Goal: Transaction & Acquisition: Purchase product/service

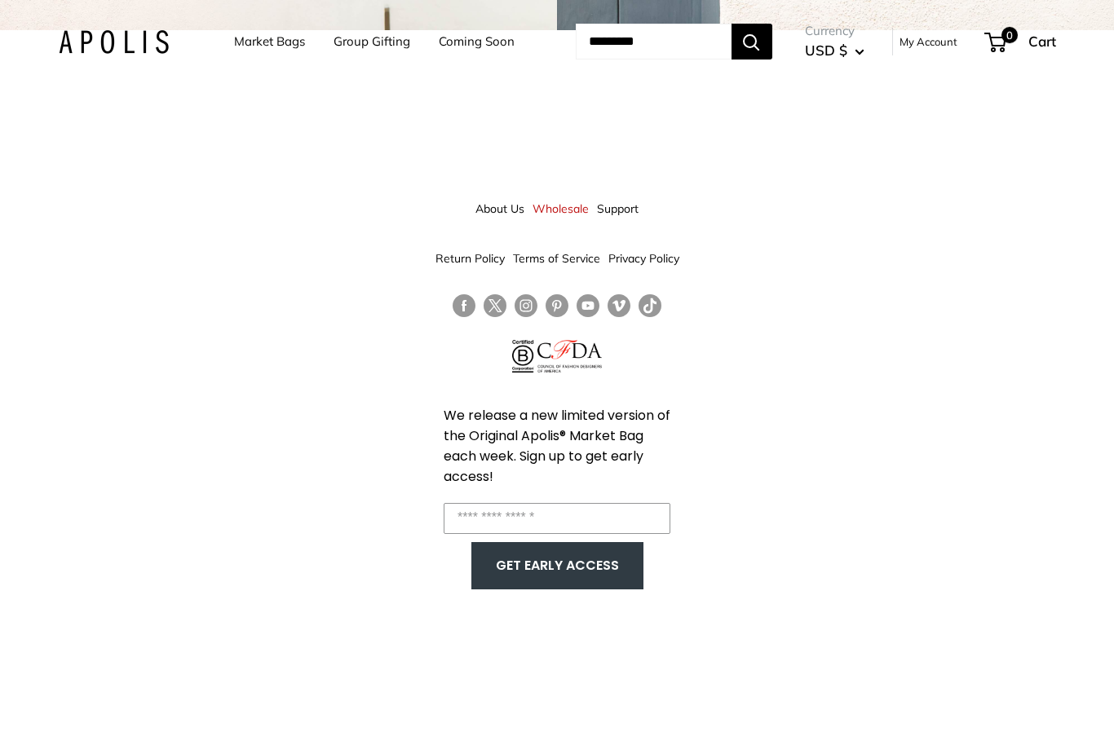
click at [1058, 469] on div "About Us Wholesale Support Return Policy Terms of Service Privacy Policy We rel…" at bounding box center [557, 396] width 1114 height 732
click at [248, 46] on link "Market Bags" at bounding box center [269, 41] width 71 height 23
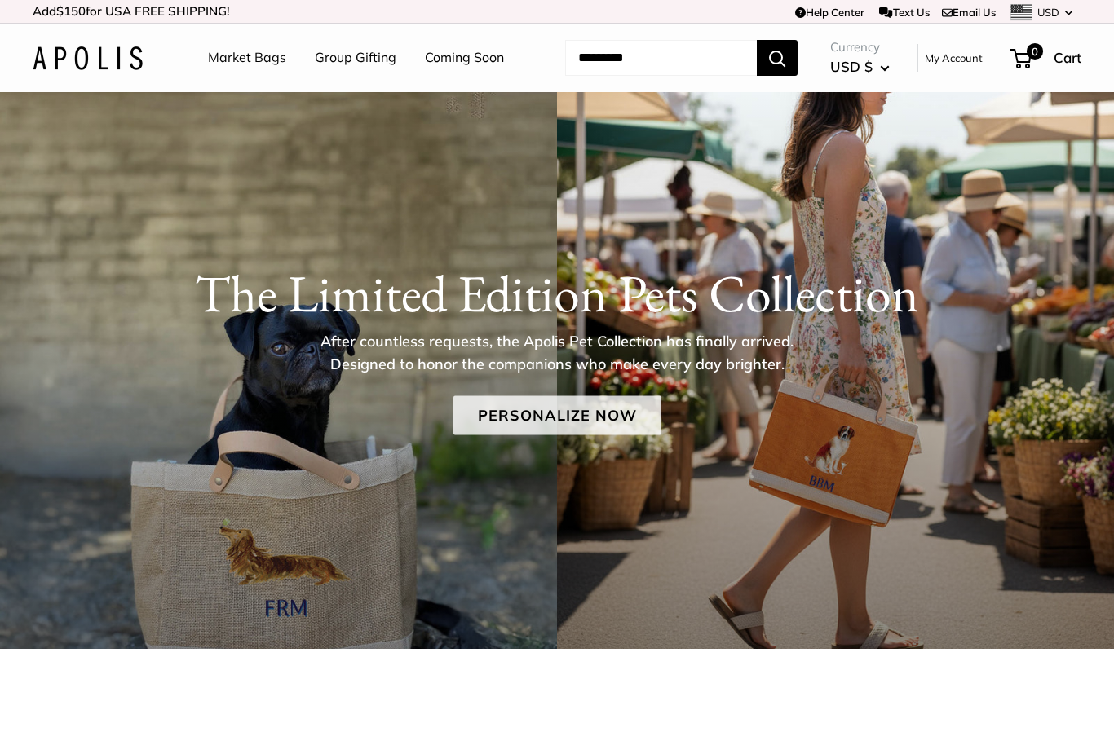
click at [596, 417] on link "Personalize Now" at bounding box center [557, 415] width 208 height 39
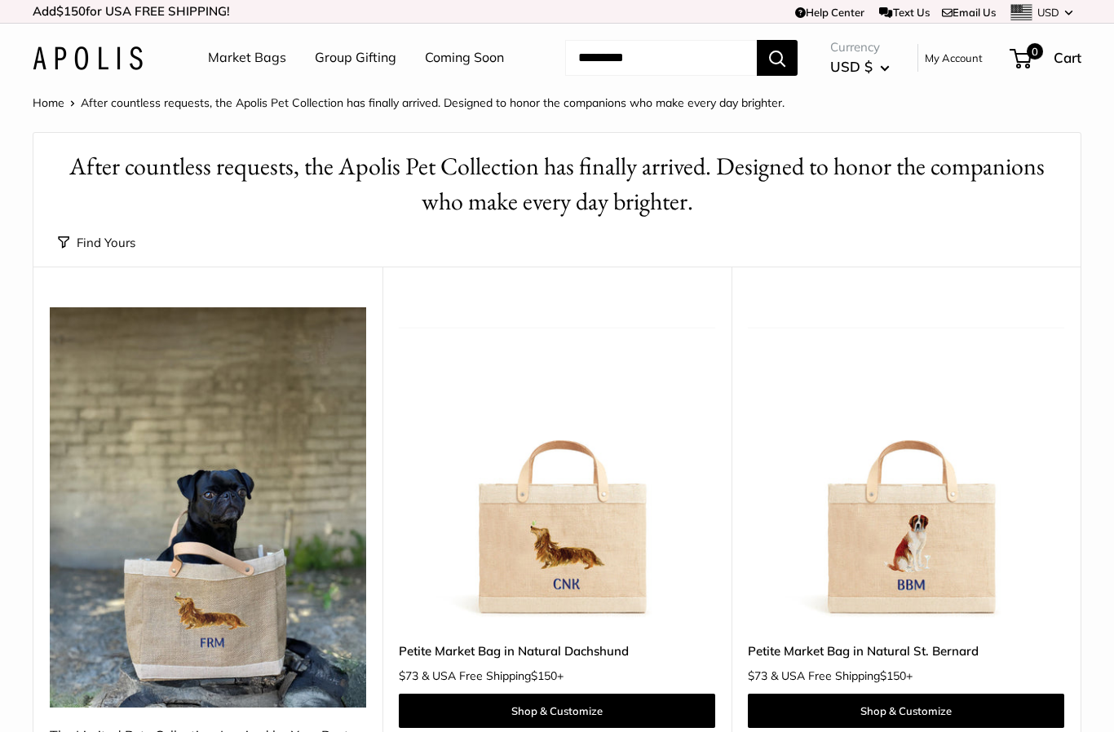
click at [245, 62] on link "Market Bags" at bounding box center [247, 58] width 78 height 24
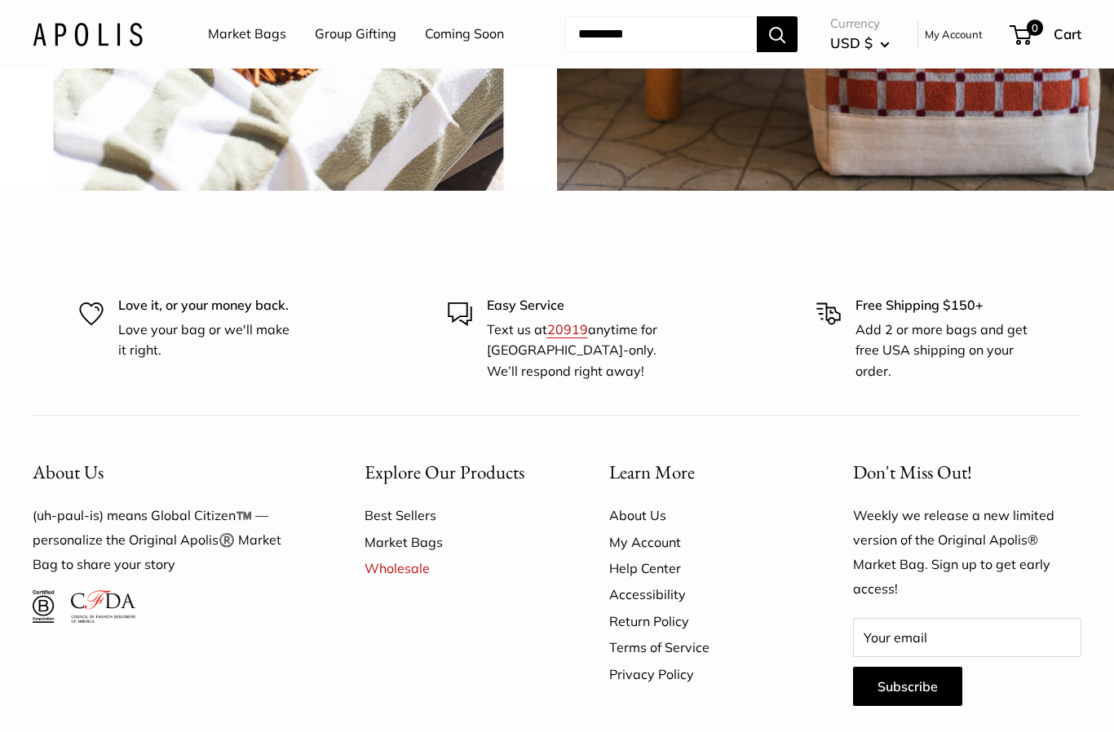
scroll to position [3669, 0]
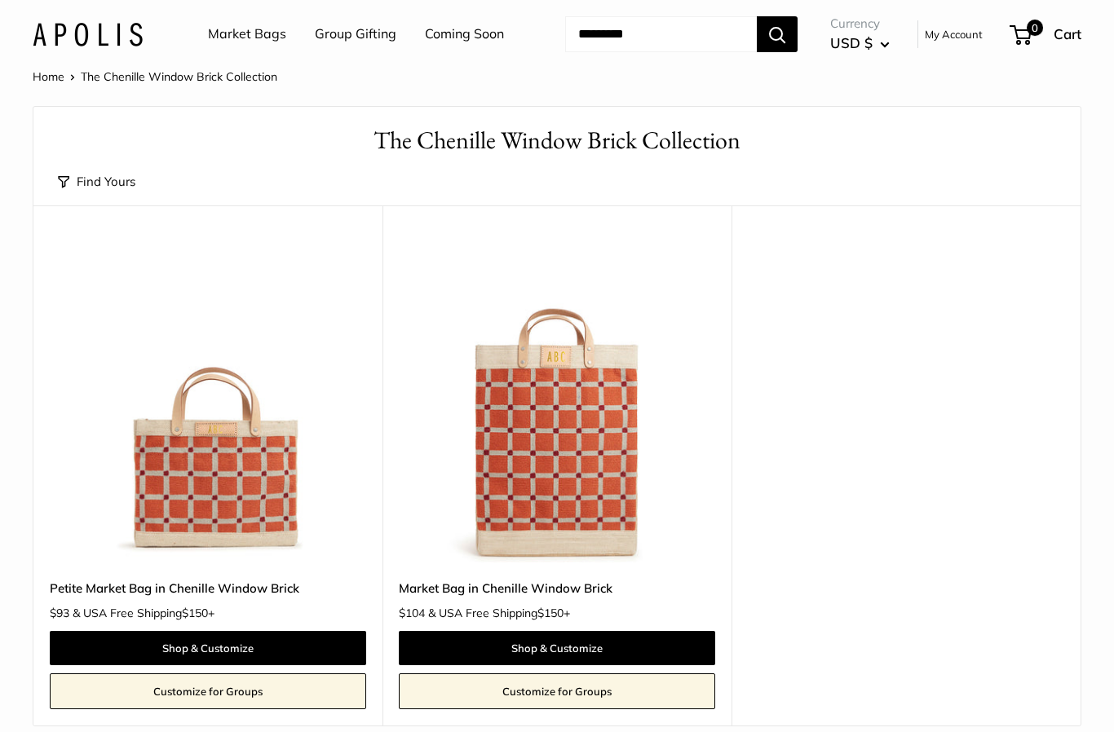
scroll to position [149, 0]
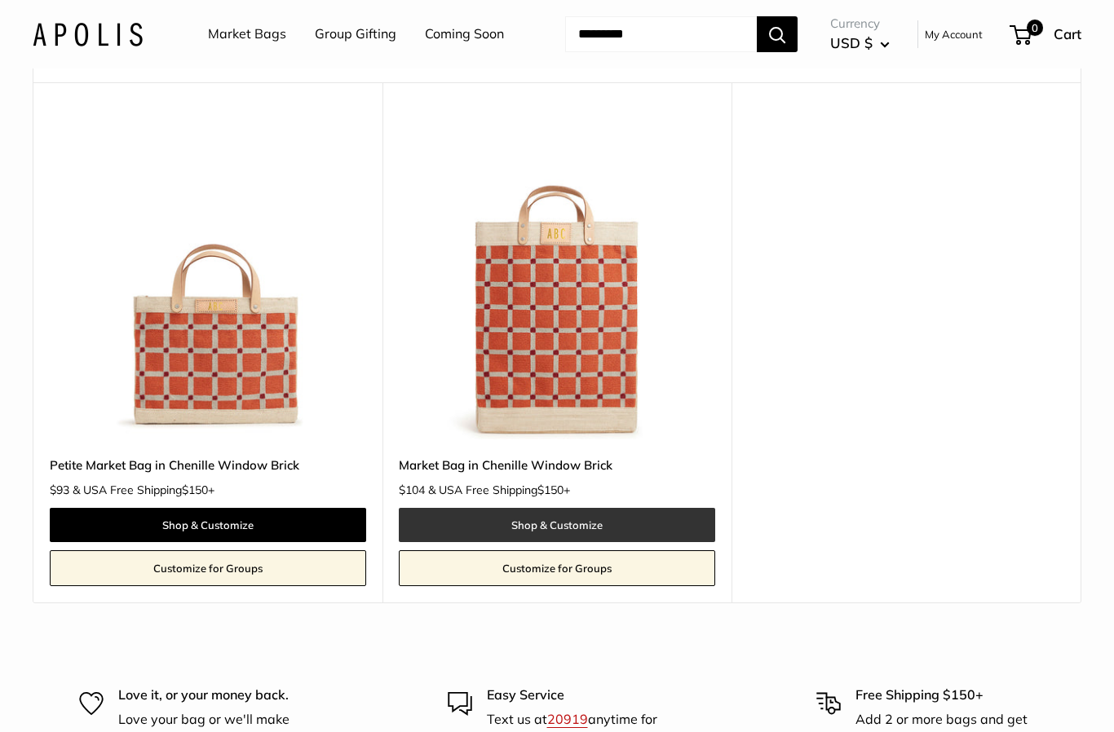
click at [580, 527] on link "Shop & Customize" at bounding box center [557, 525] width 316 height 34
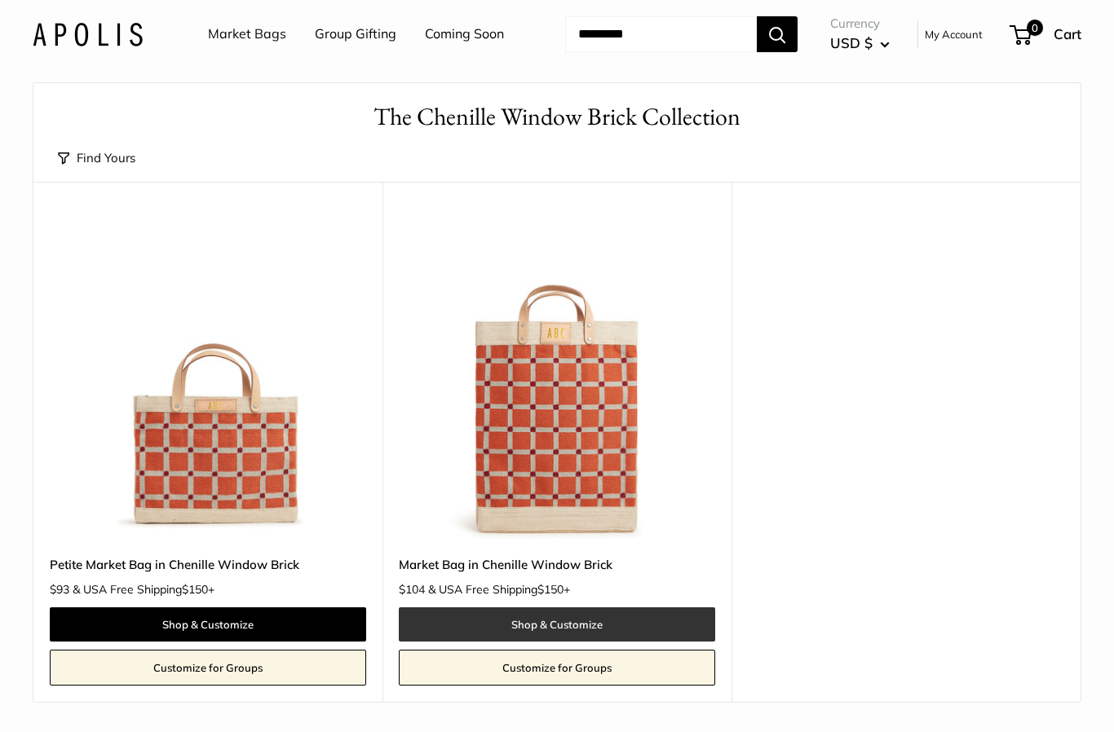
scroll to position [0, 0]
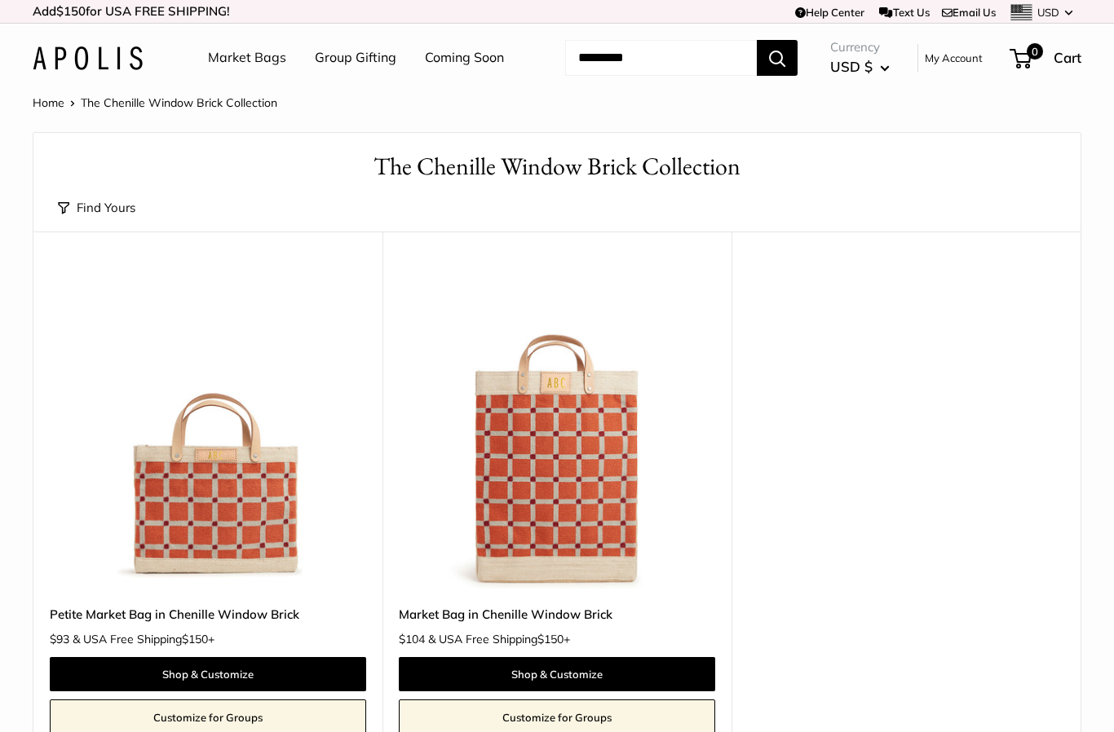
click at [344, 61] on link "Group Gifting" at bounding box center [356, 58] width 82 height 24
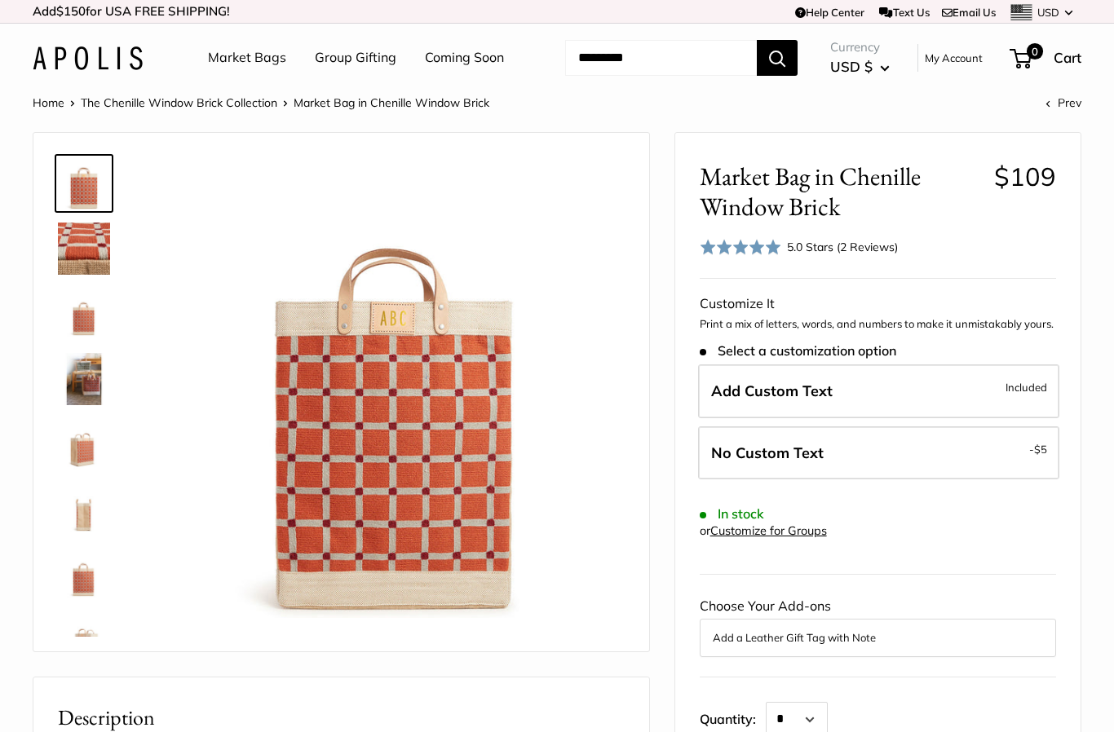
click at [90, 250] on img at bounding box center [84, 249] width 52 height 52
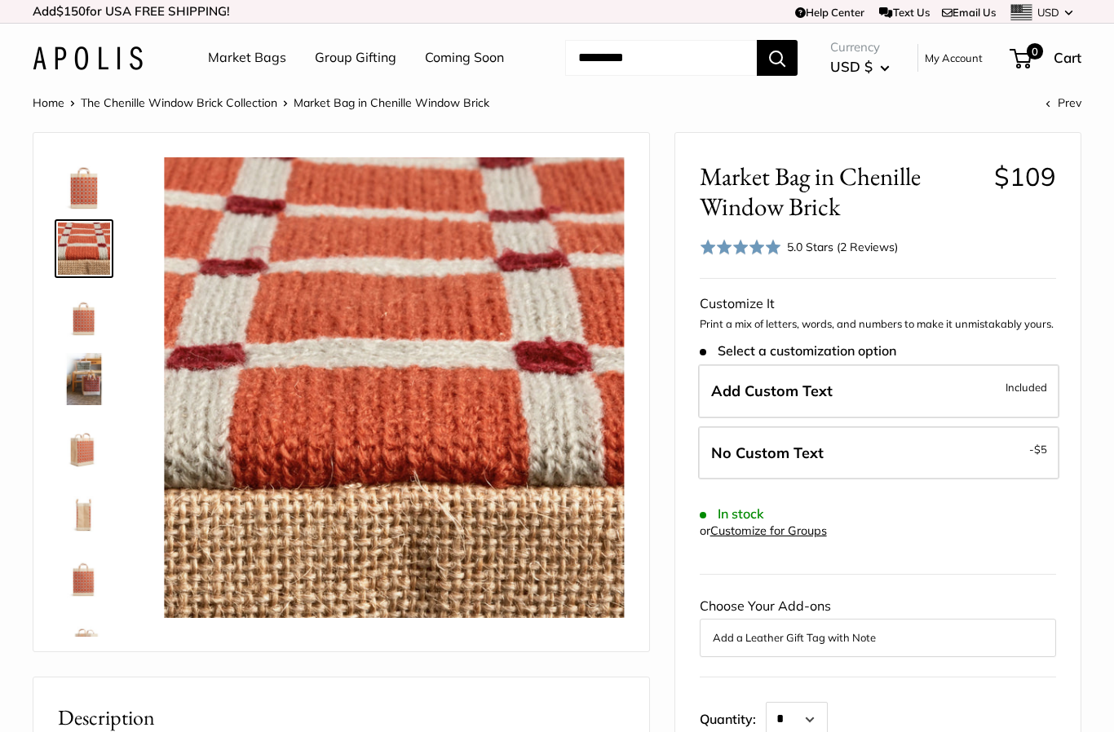
click at [97, 319] on img at bounding box center [84, 314] width 52 height 52
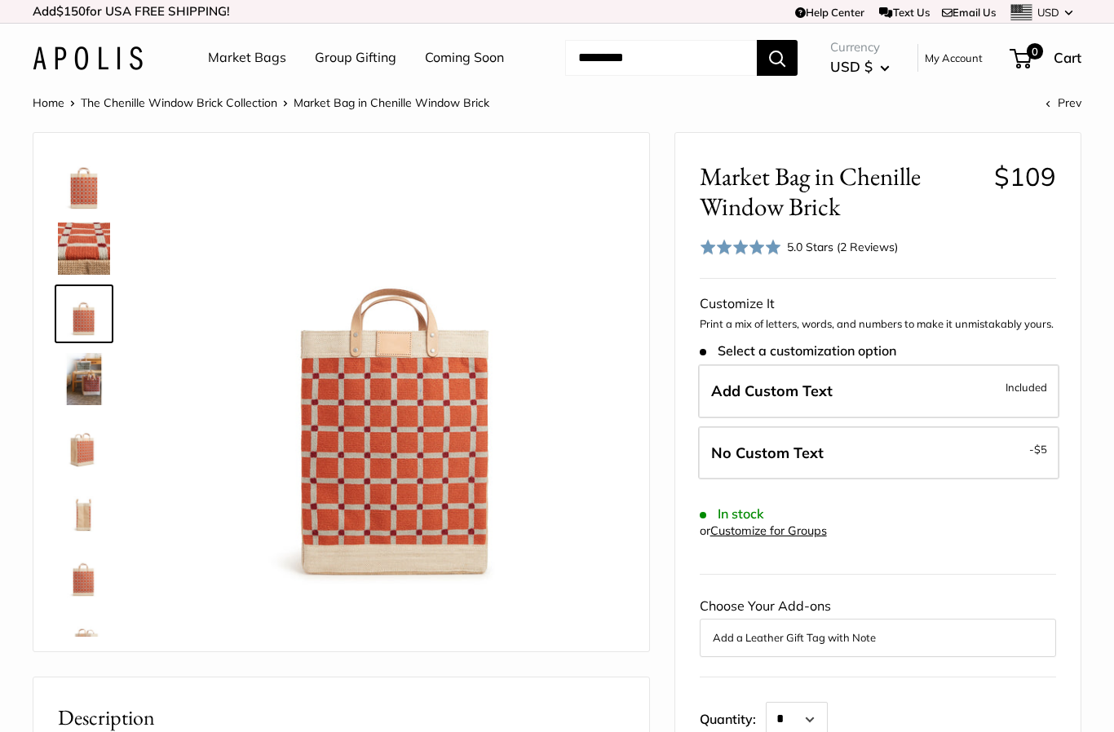
click at [86, 399] on img at bounding box center [84, 379] width 52 height 52
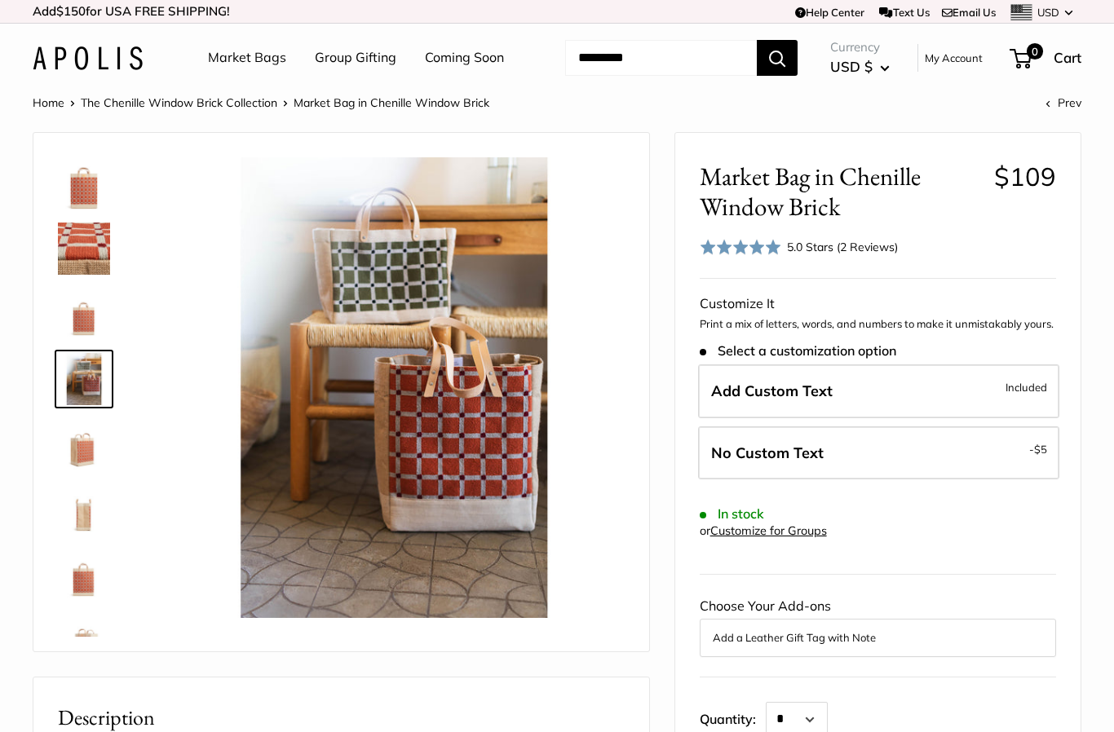
click at [86, 447] on img at bounding box center [84, 444] width 52 height 52
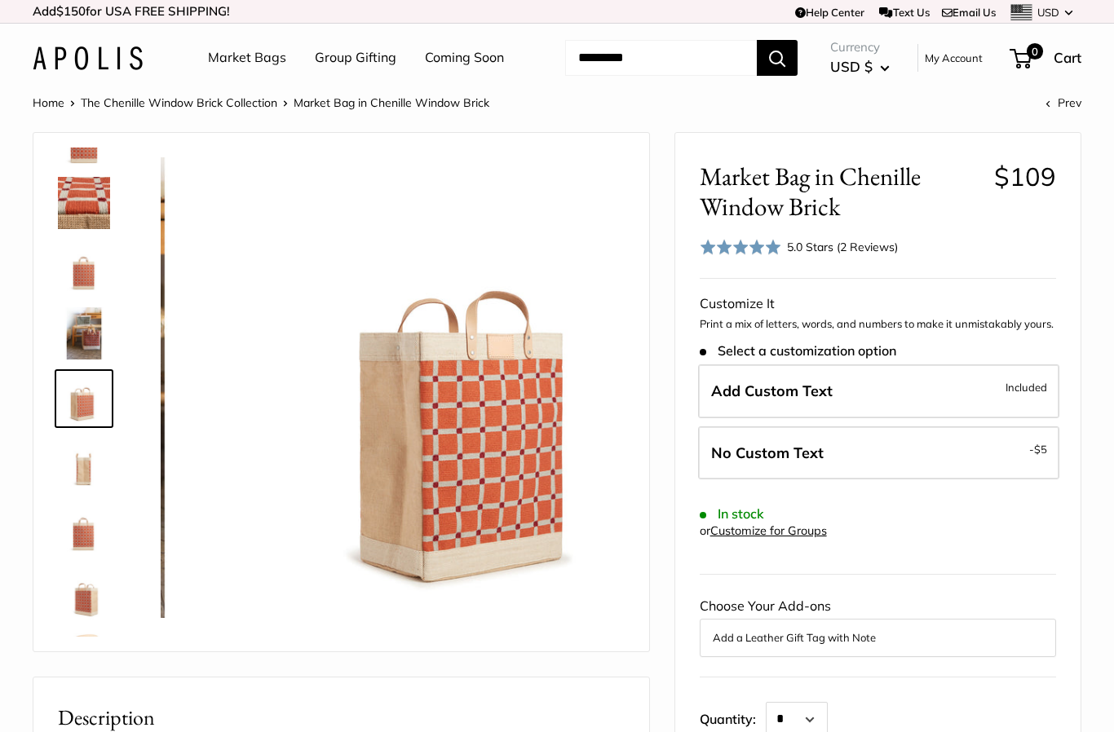
scroll to position [51, 0]
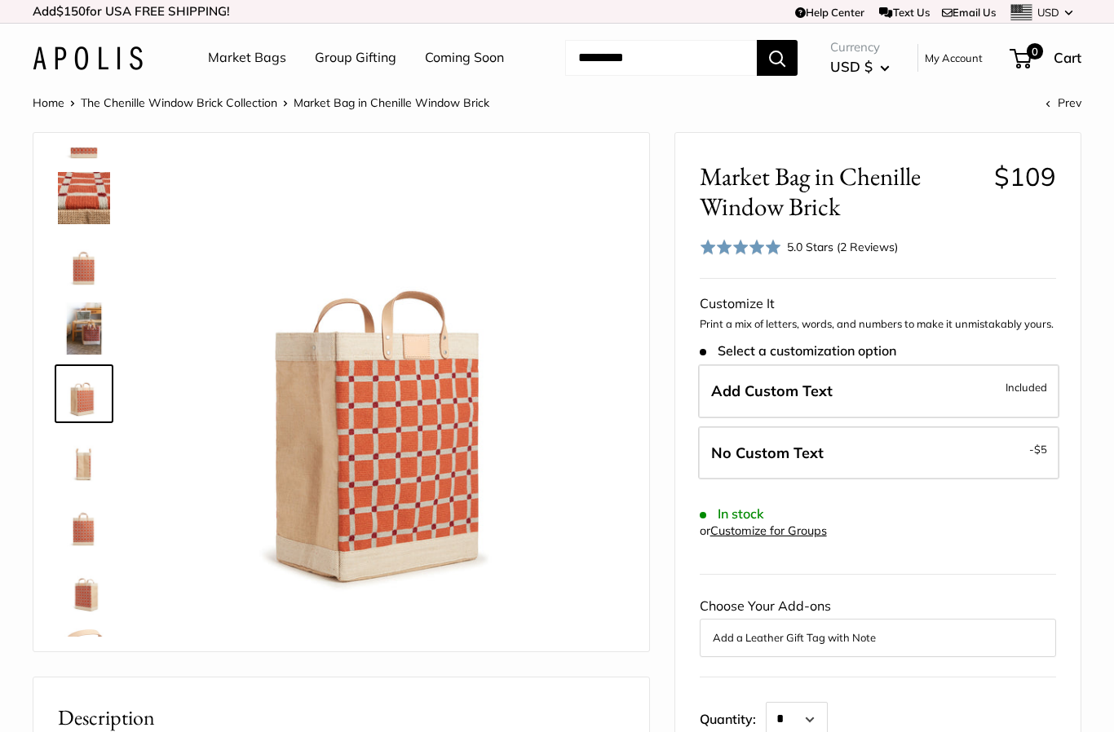
click at [81, 472] on img at bounding box center [84, 459] width 52 height 52
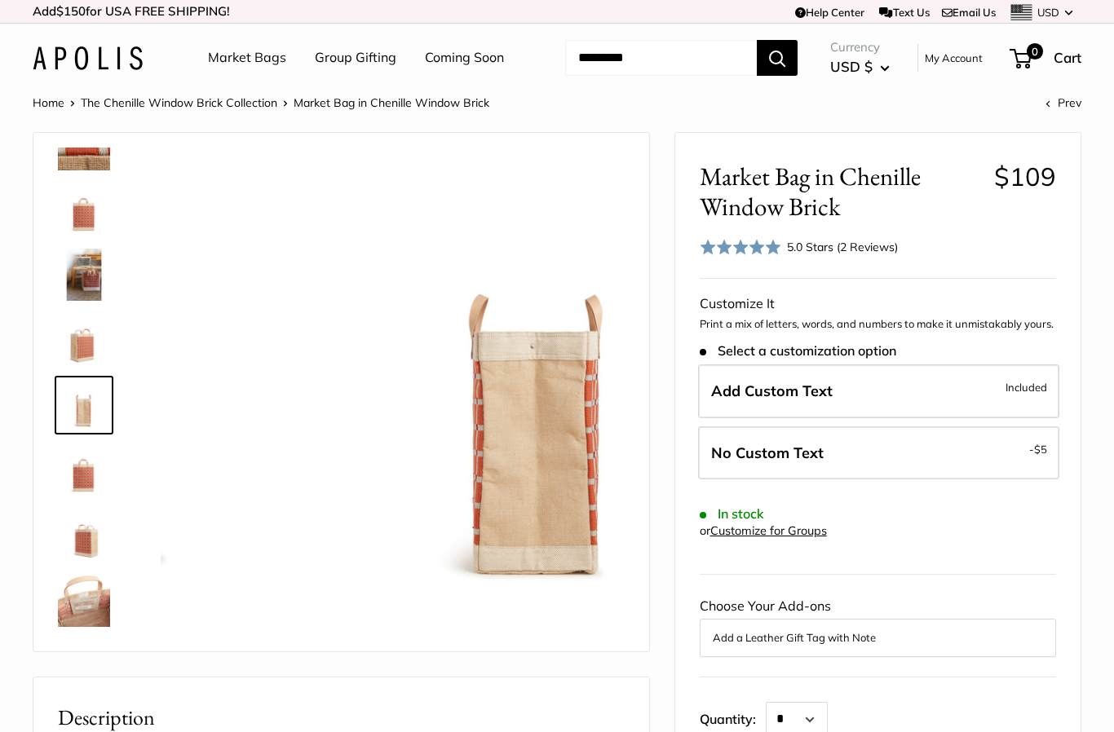
scroll to position [116, 0]
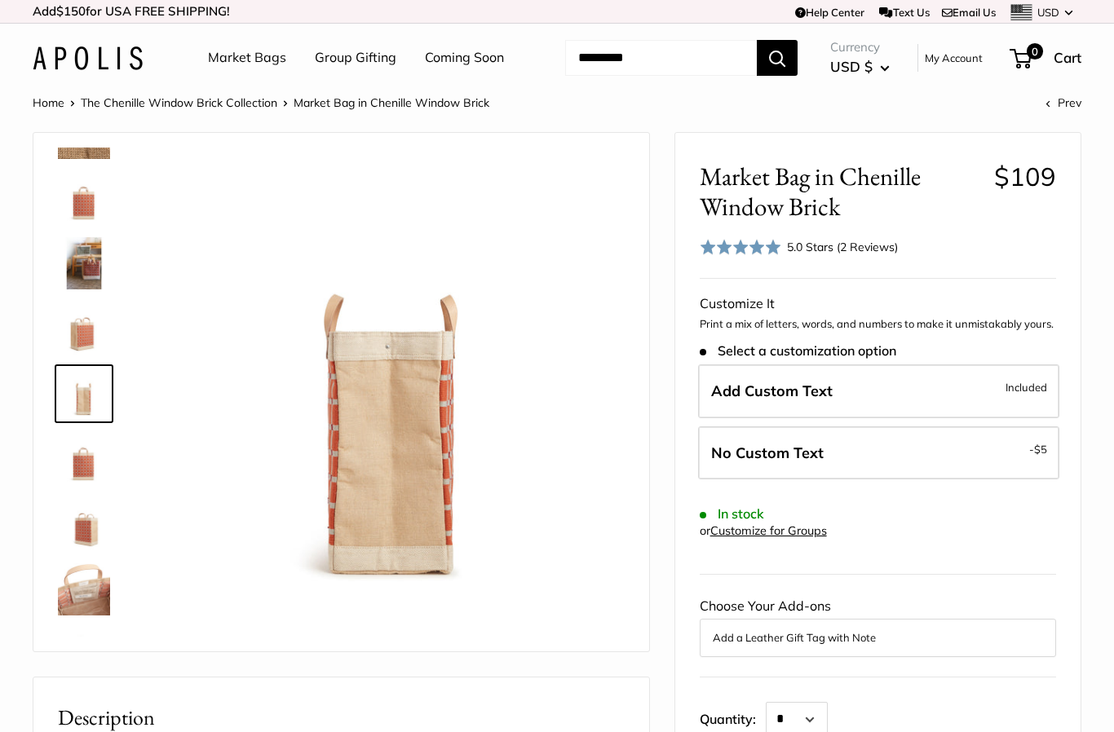
click at [82, 478] on img at bounding box center [84, 459] width 52 height 52
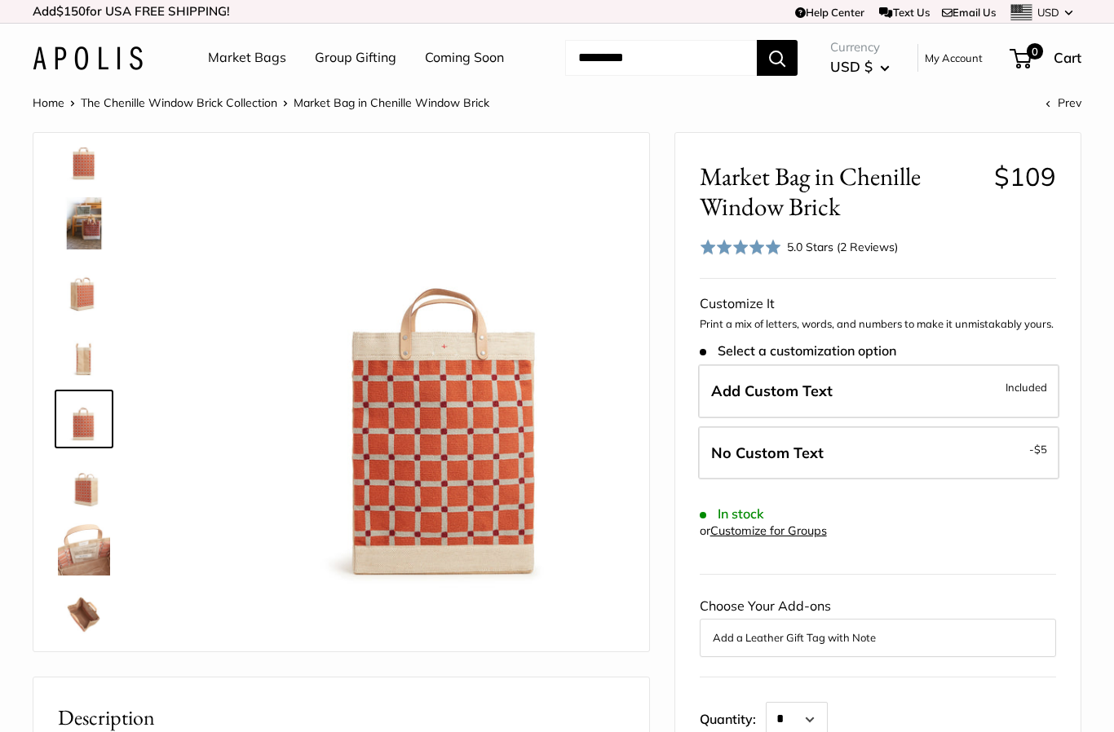
scroll to position [170, 0]
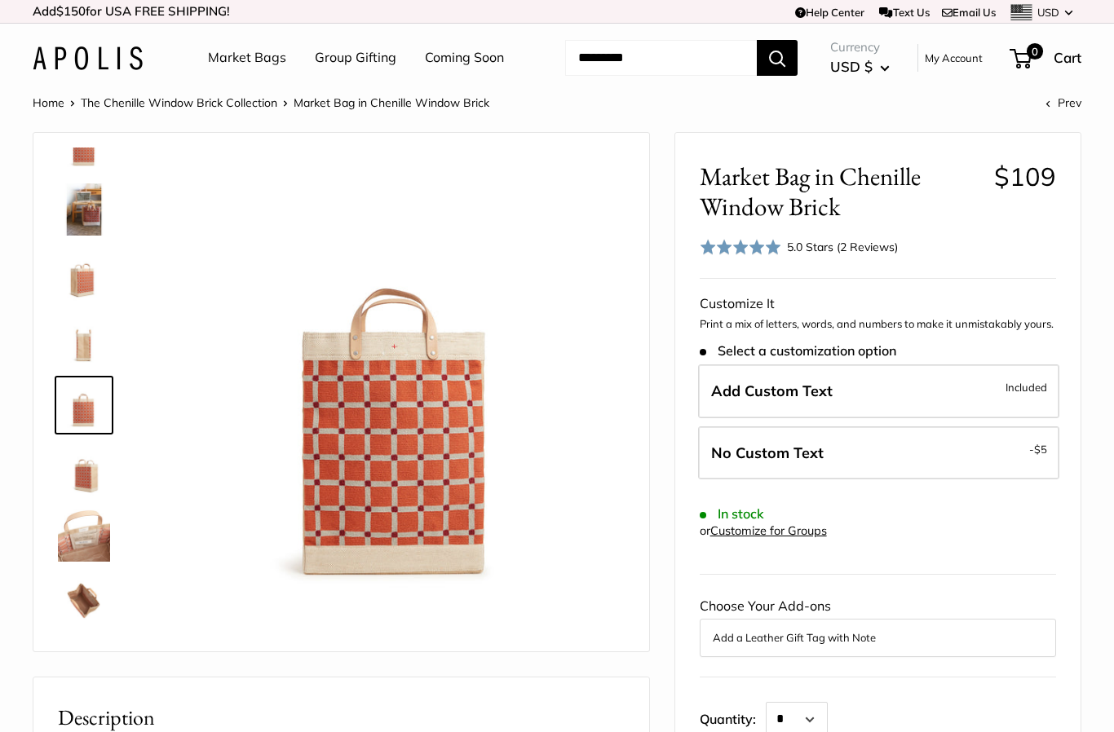
click at [84, 482] on img at bounding box center [84, 470] width 52 height 52
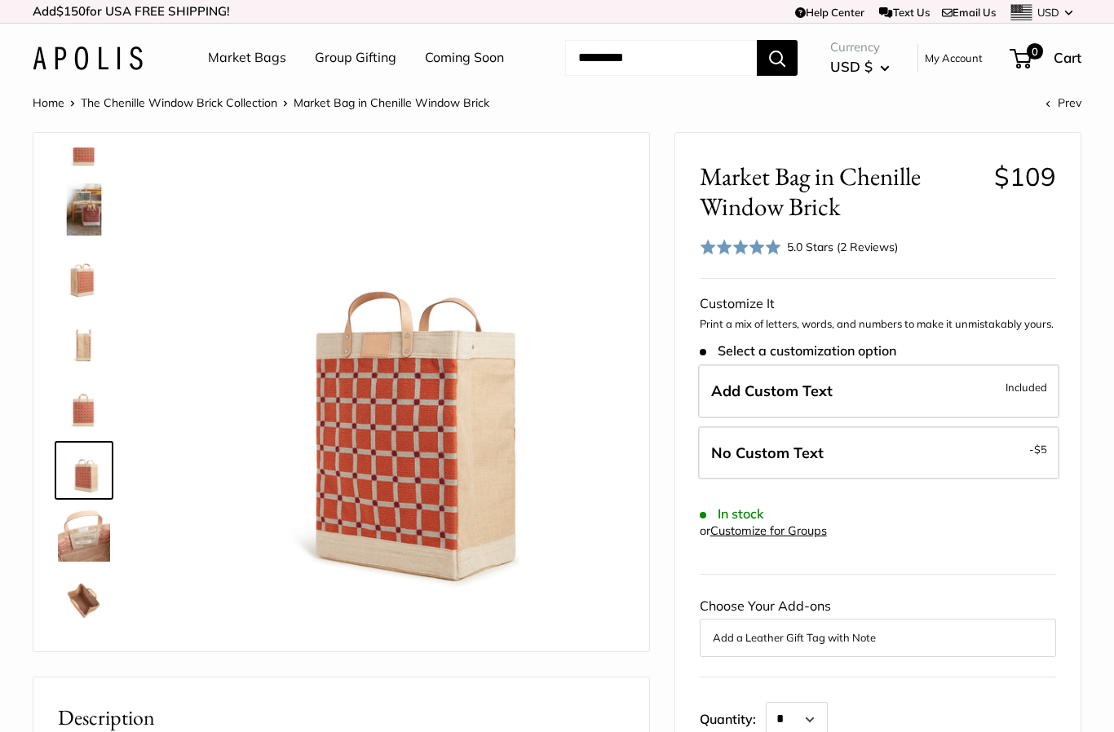
click at [83, 537] on img at bounding box center [84, 536] width 52 height 52
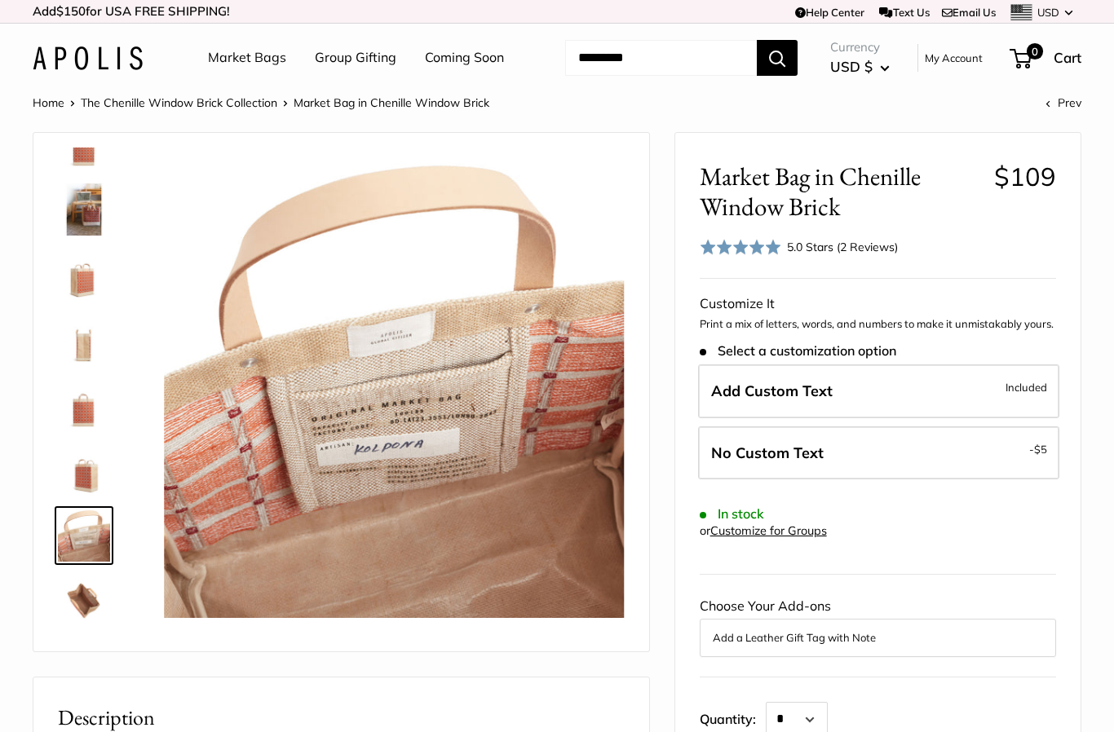
click at [88, 599] on img at bounding box center [84, 601] width 52 height 52
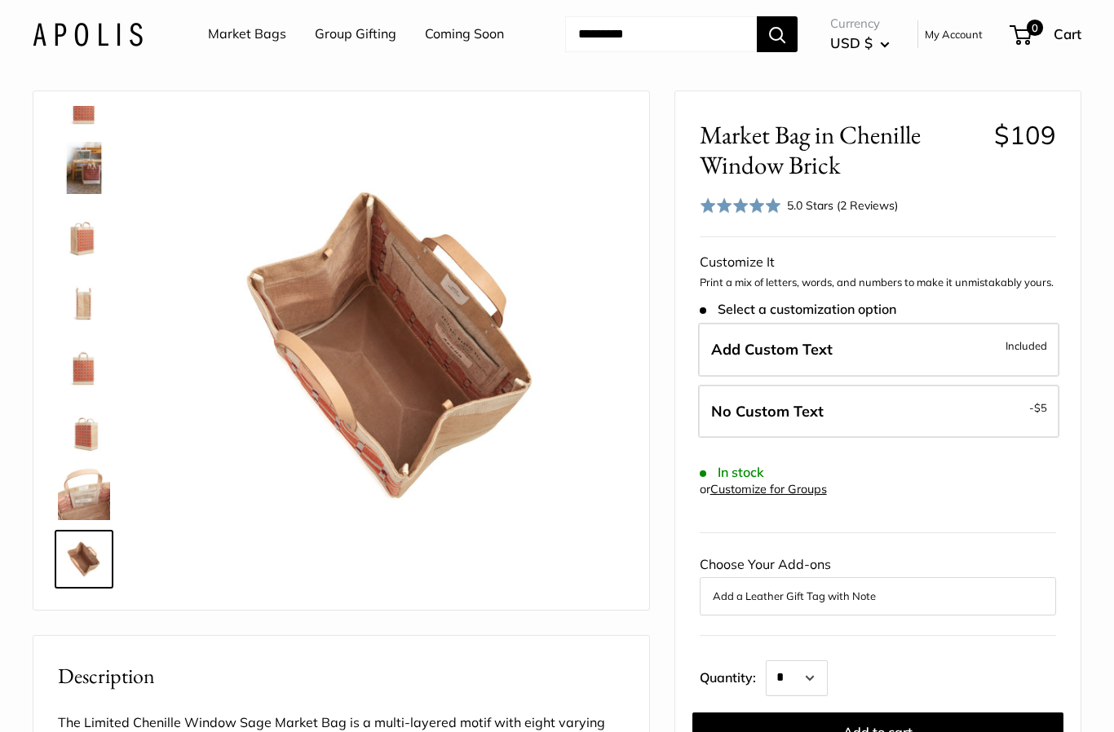
scroll to position [42, 0]
click at [802, 492] on link "Customize for Groups" at bounding box center [768, 488] width 117 height 15
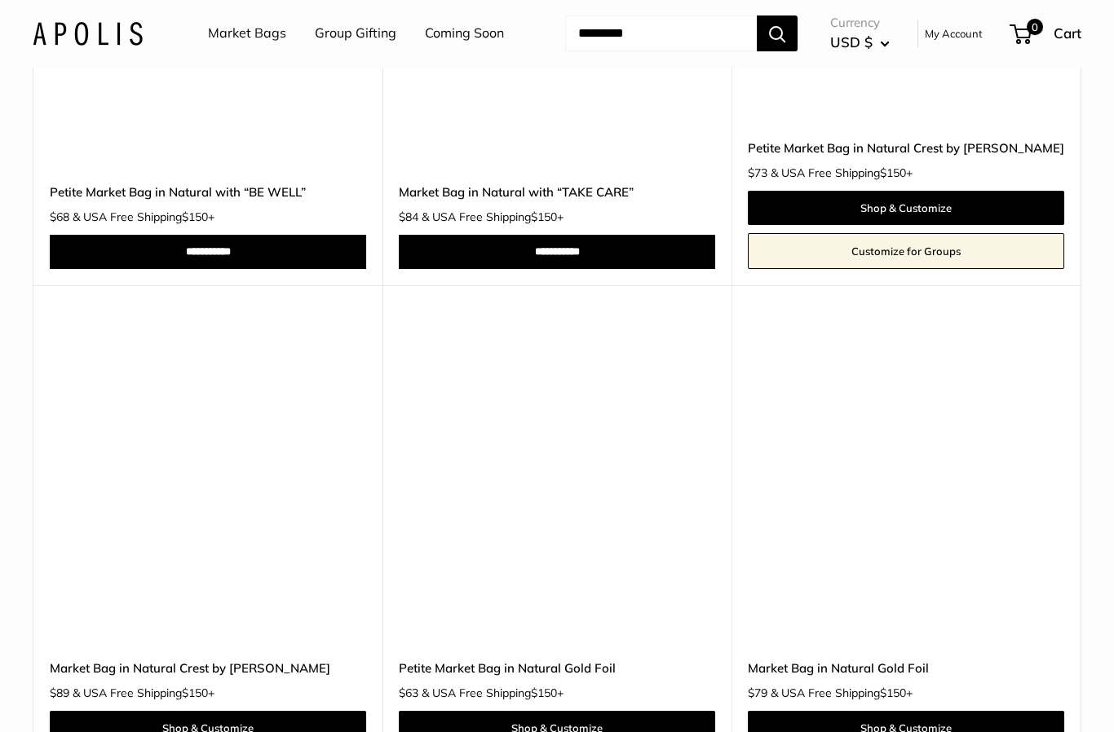
scroll to position [2384, 0]
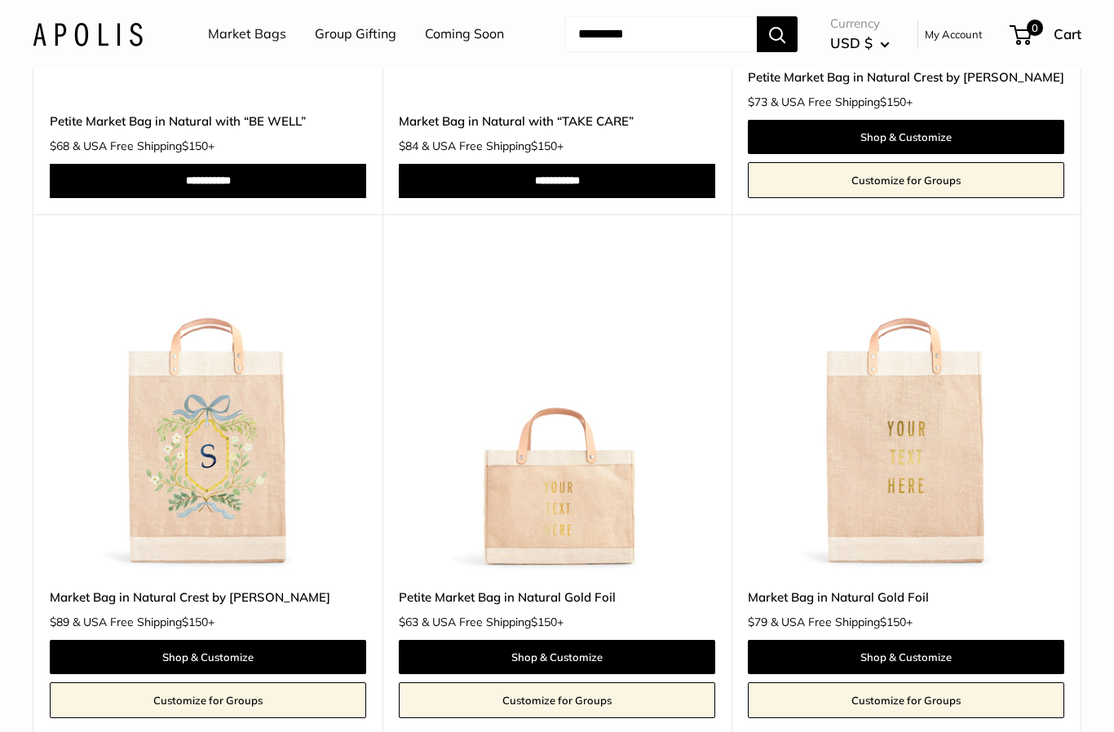
click at [259, 488] on img at bounding box center [208, 413] width 316 height 316
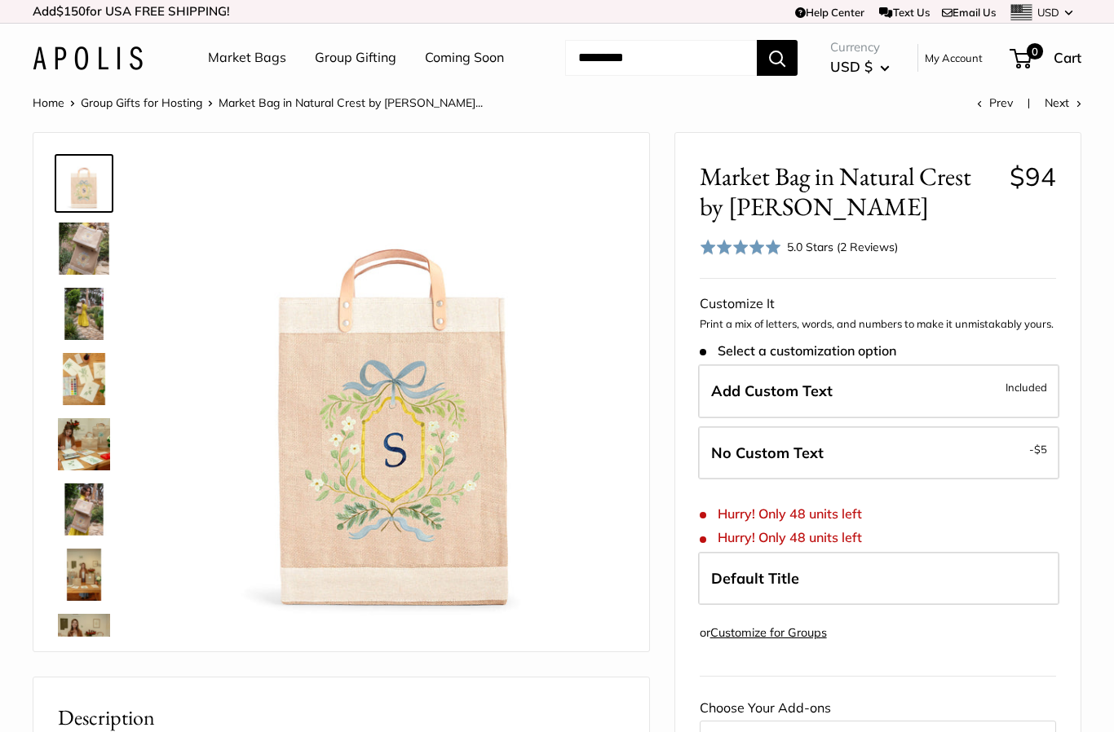
click at [86, 245] on img at bounding box center [84, 249] width 52 height 52
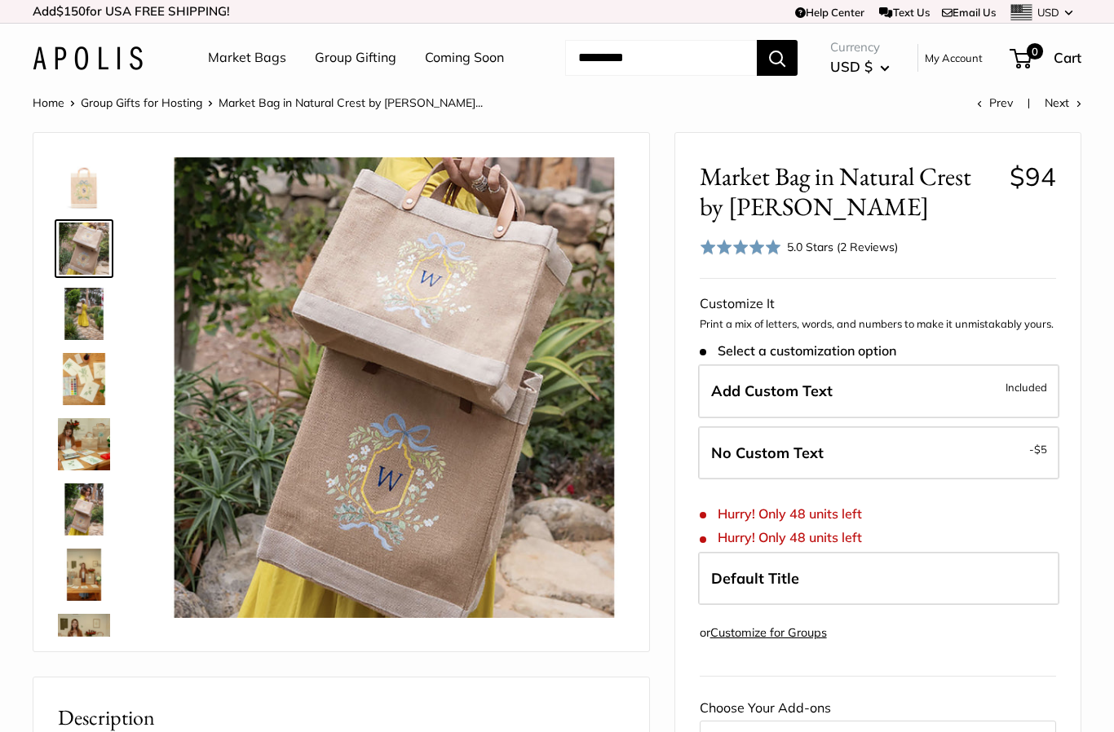
click at [77, 315] on img at bounding box center [84, 314] width 52 height 52
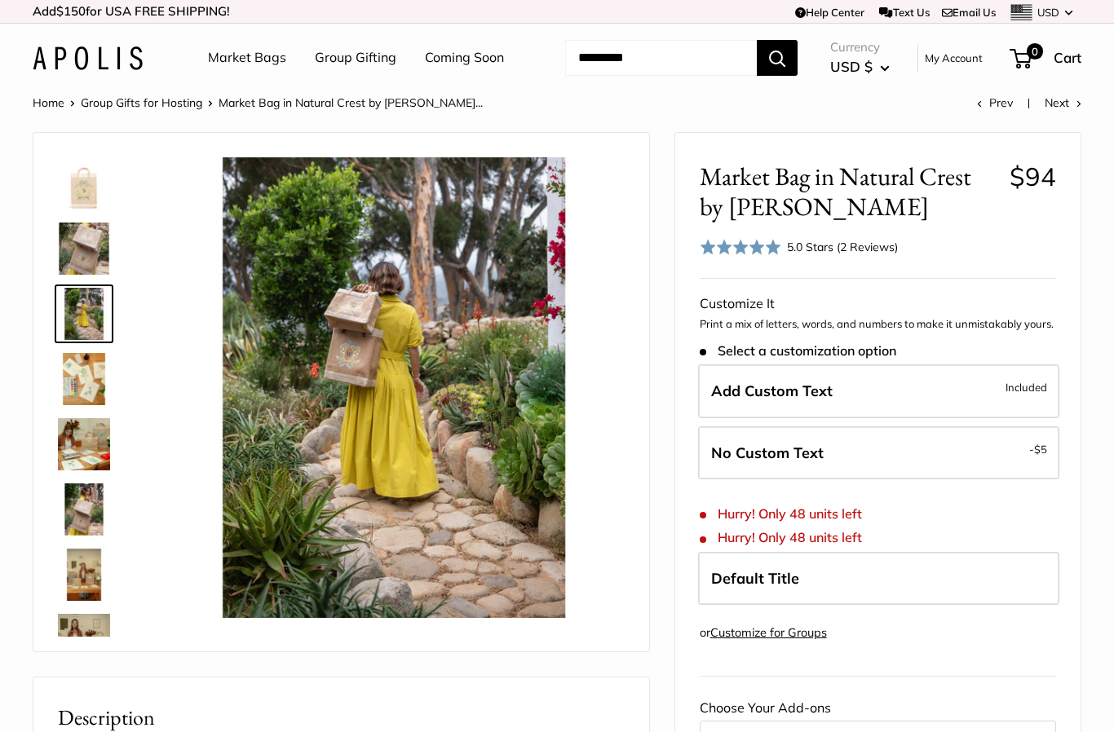
click at [87, 369] on img at bounding box center [84, 379] width 52 height 52
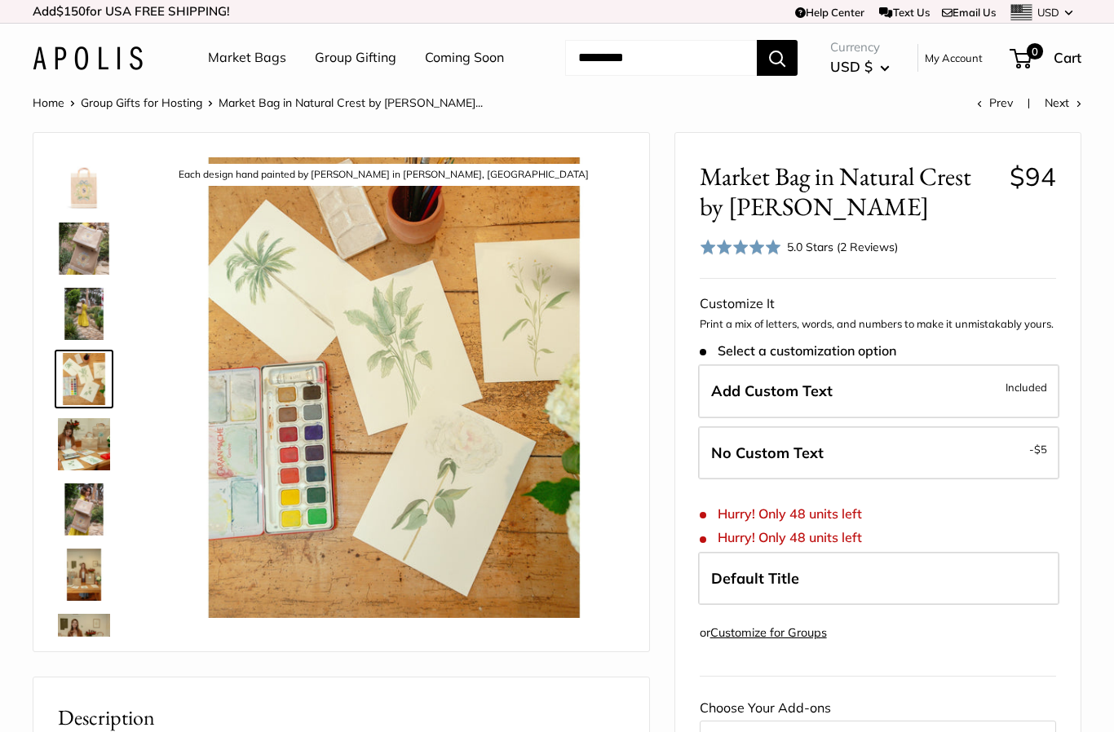
click at [76, 436] on img at bounding box center [84, 444] width 52 height 52
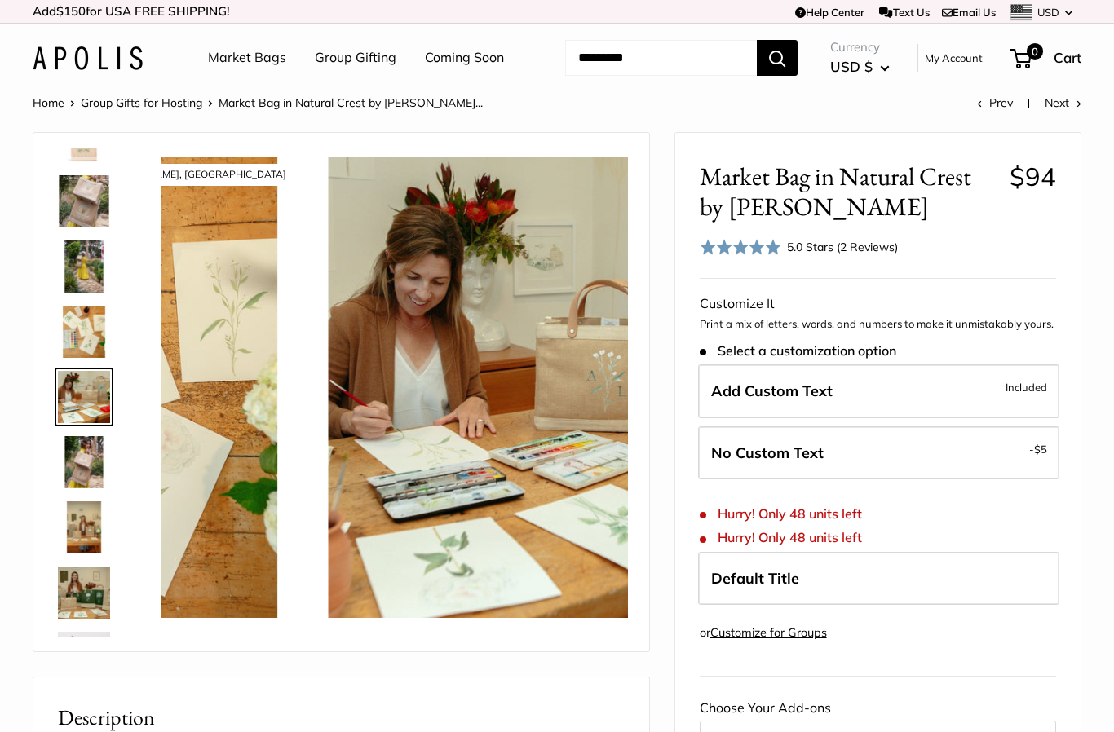
scroll to position [51, 0]
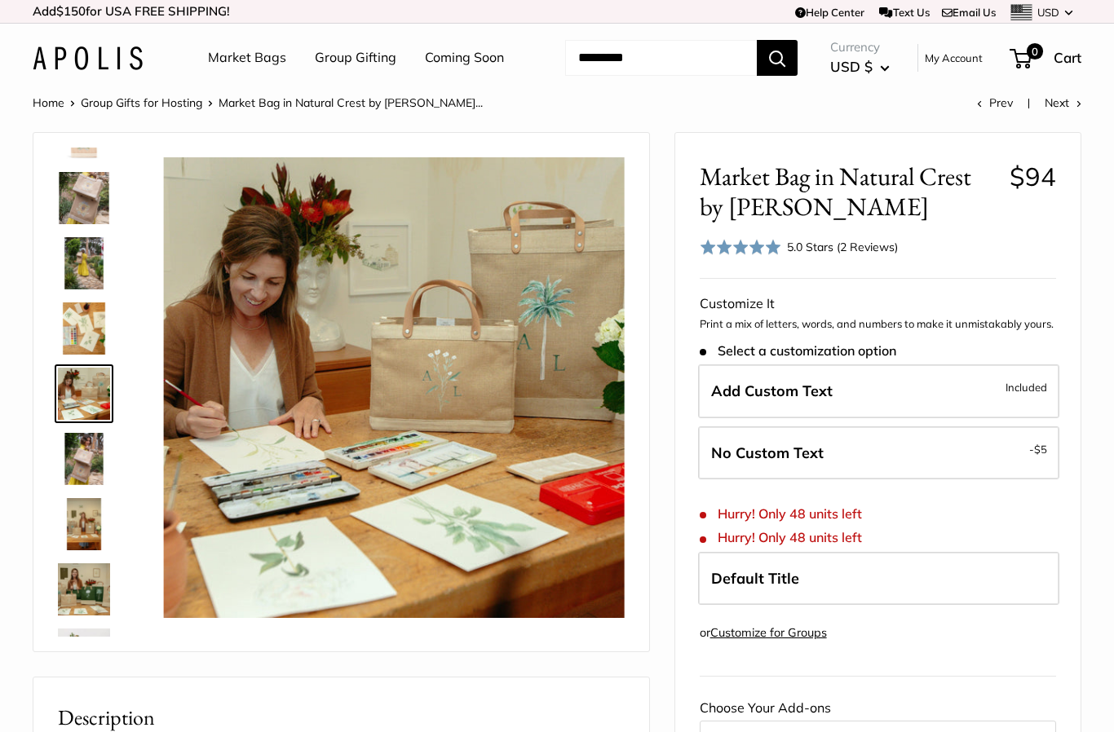
click at [76, 466] on img at bounding box center [84, 459] width 52 height 52
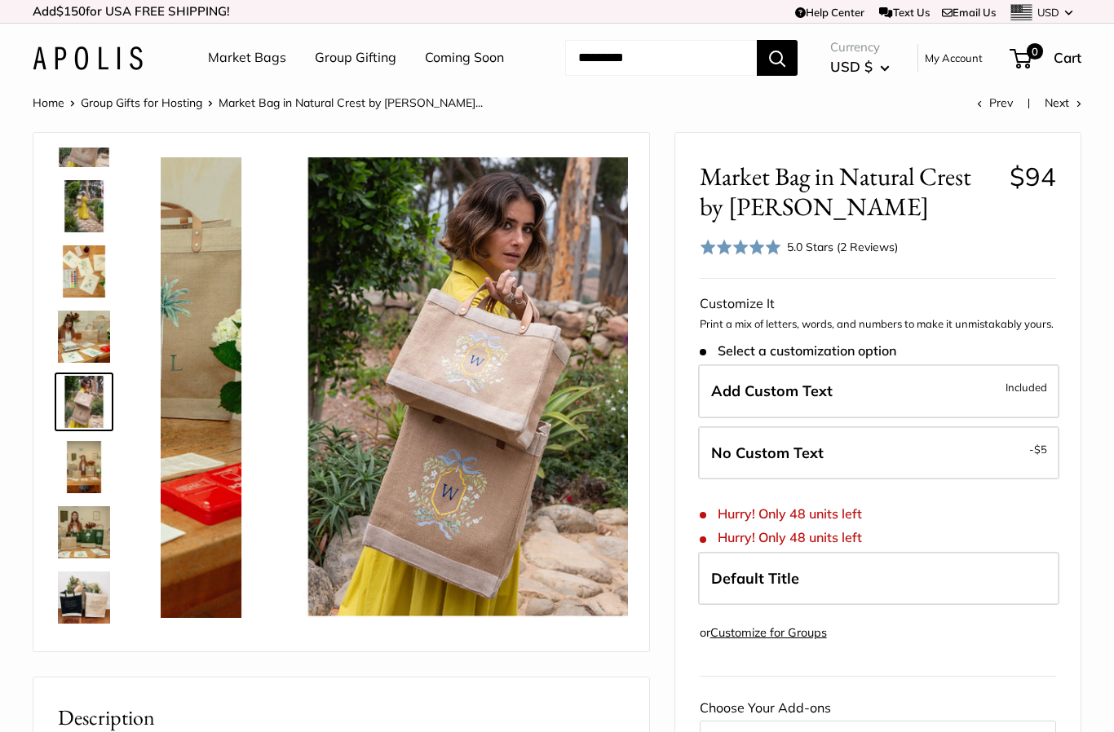
scroll to position [116, 0]
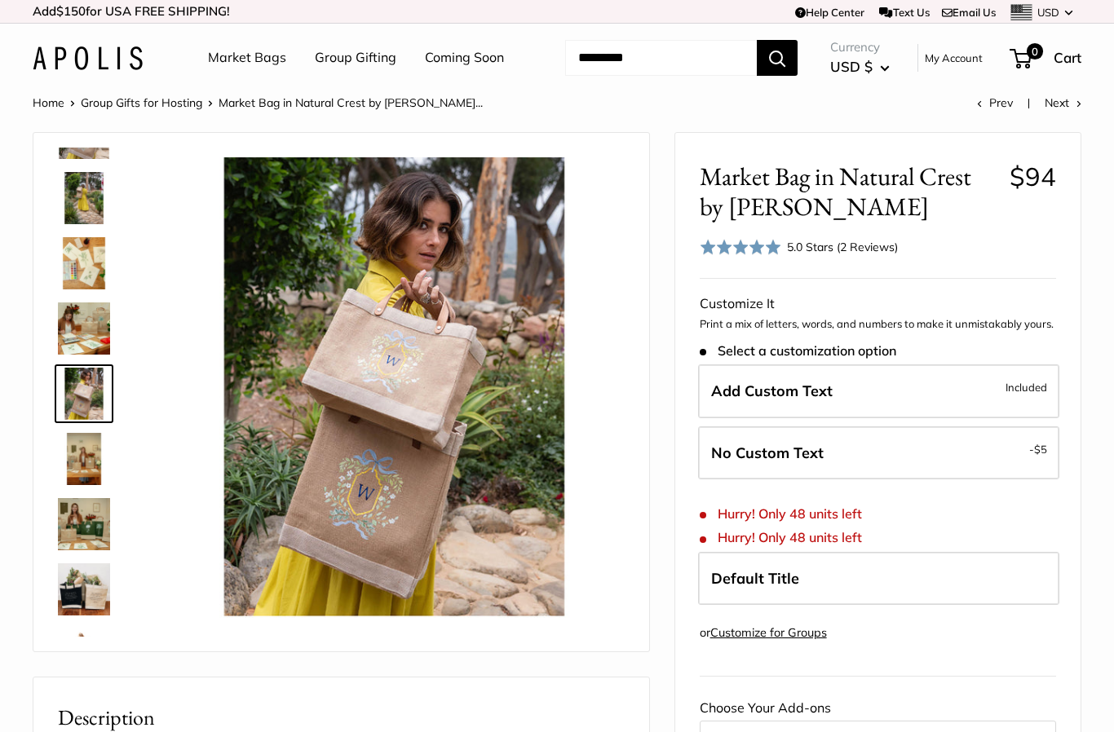
click at [89, 460] on img at bounding box center [84, 459] width 52 height 52
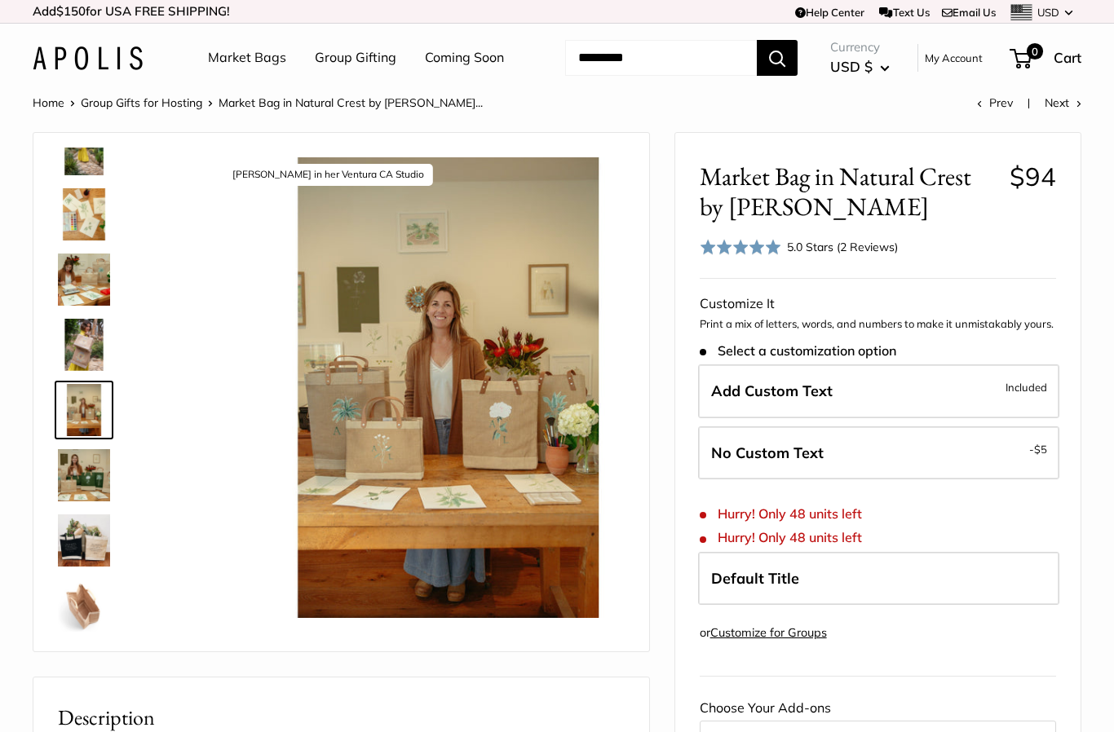
scroll to position [181, 0]
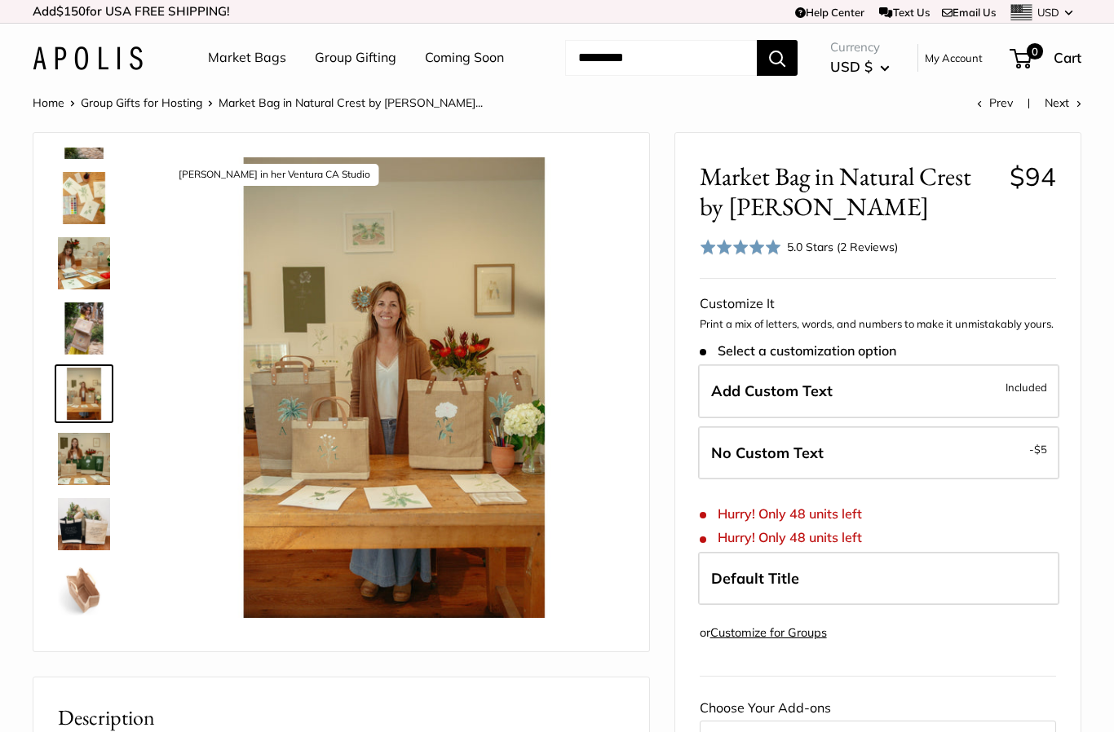
click at [103, 464] on img at bounding box center [84, 459] width 52 height 52
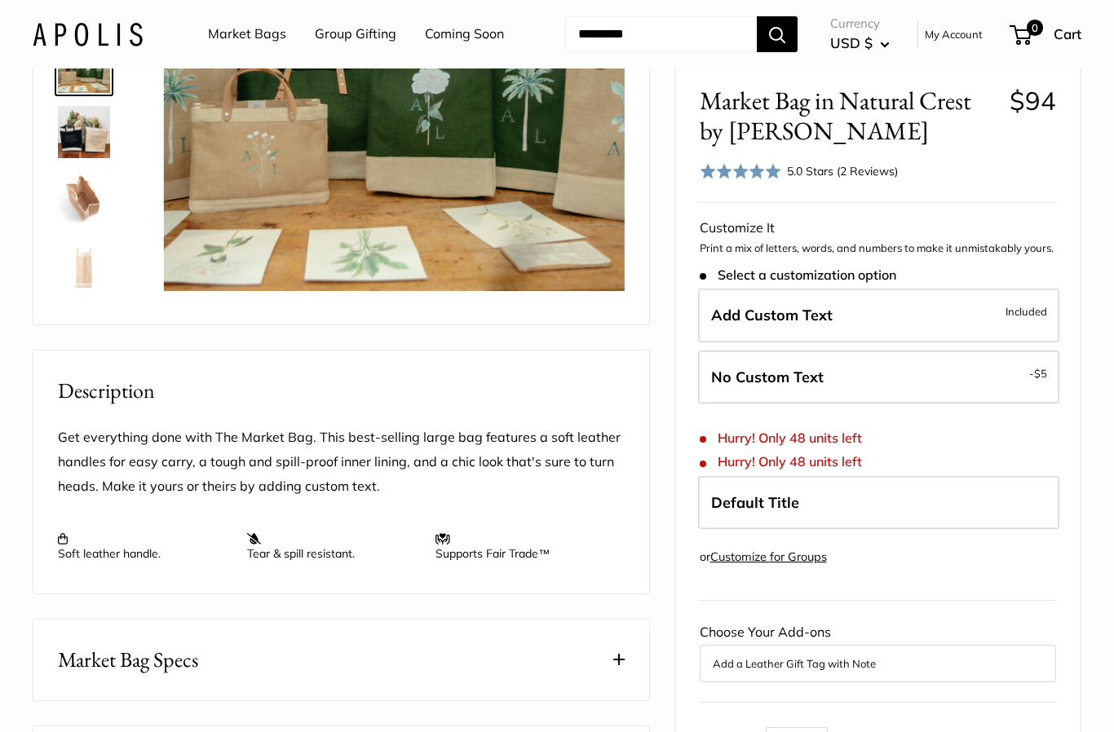
scroll to position [322, 0]
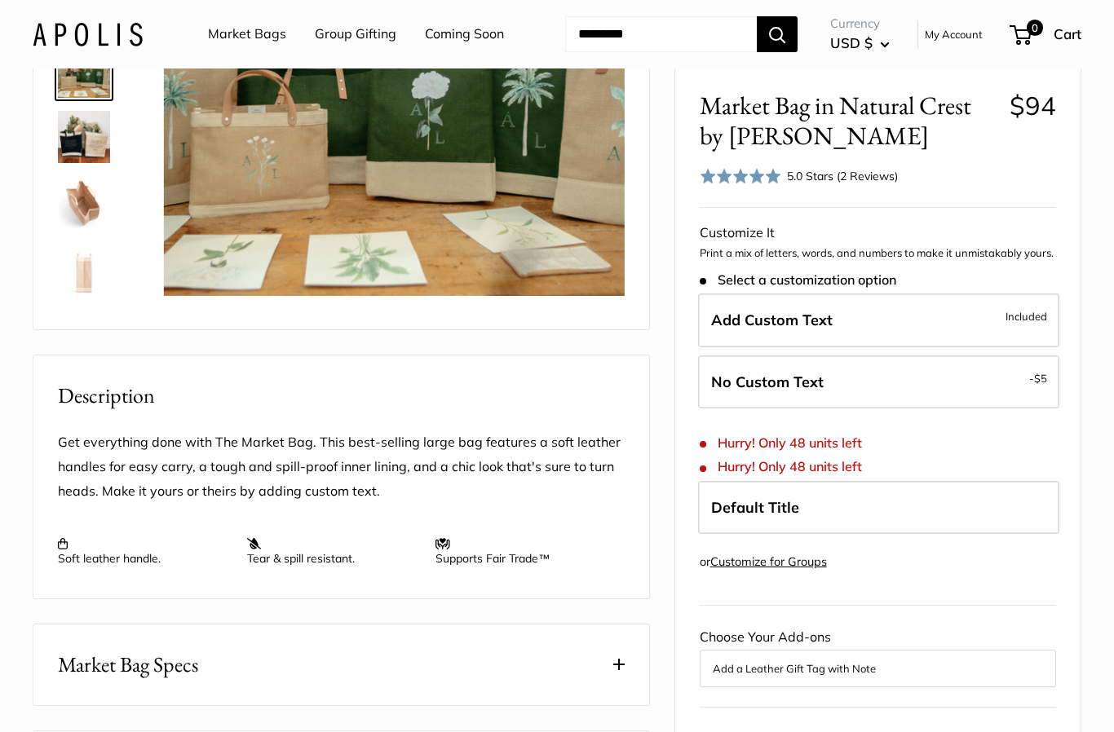
click at [783, 554] on link "Customize for Groups" at bounding box center [768, 561] width 117 height 15
